Goal: Find specific page/section: Find specific page/section

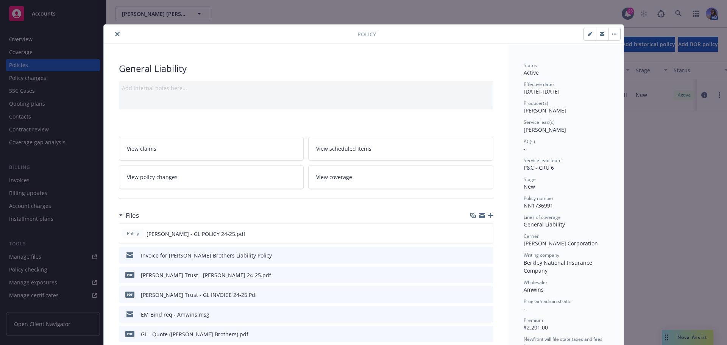
click at [109, 33] on div at bounding box center [232, 34] width 251 height 9
click at [113, 37] on button "close" at bounding box center [117, 34] width 9 height 9
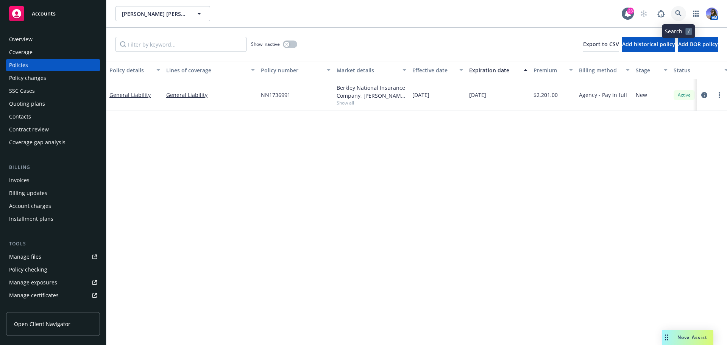
click at [684, 10] on link at bounding box center [678, 13] width 15 height 15
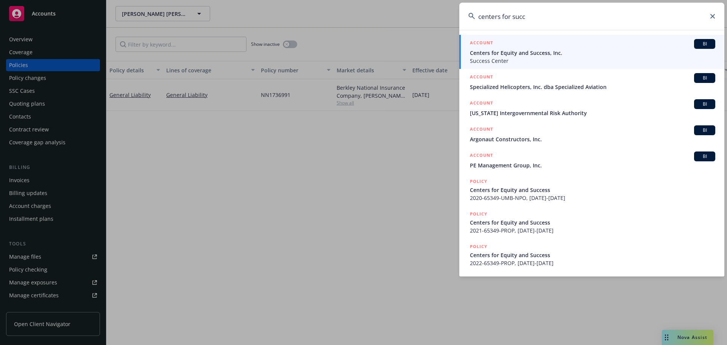
type input "centers for succ"
click at [542, 61] on span "Success Center" at bounding box center [592, 61] width 245 height 8
